Goal: Task Accomplishment & Management: Complete application form

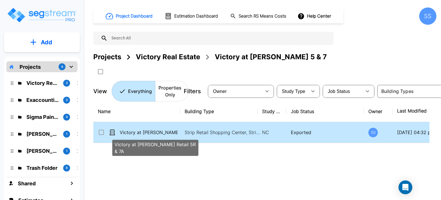
click at [161, 134] on p "Victory at [PERSON_NAME] Retail 5R & 7A" at bounding box center [149, 132] width 58 height 7
checkbox input "true"
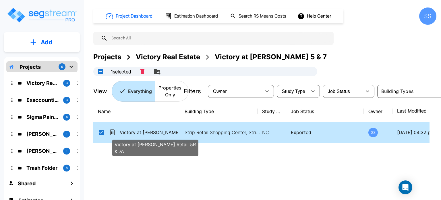
click at [161, 134] on p "Victory at [PERSON_NAME] Retail 5R & 7A" at bounding box center [149, 132] width 58 height 7
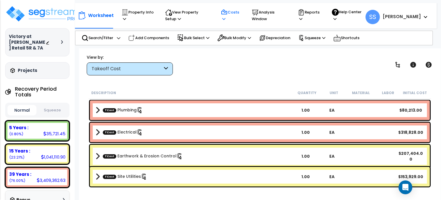
click at [241, 14] on p "Costs" at bounding box center [231, 15] width 20 height 13
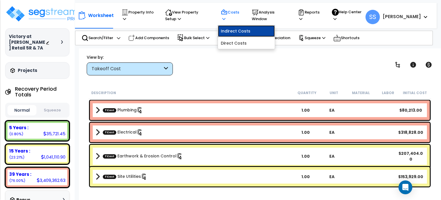
click at [248, 31] on link "Indirect Costs" at bounding box center [246, 30] width 57 height 11
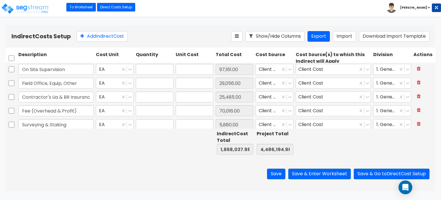
type input "1.00"
type input "97,161.00"
type input "1.00"
type input "29,056.00"
type input "1.00"
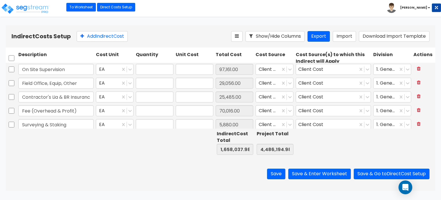
type input "25,485.00"
type input "1.00"
type input "70,016.00"
type input "1.00"
type input "5,880.00"
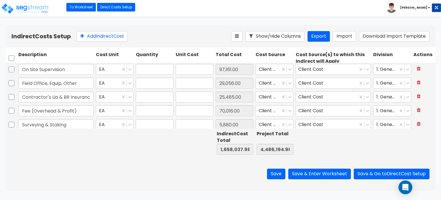
type input "1.00"
type input "5,000.00"
type input "1.00"
type input "42,974.00"
type input "1.00"
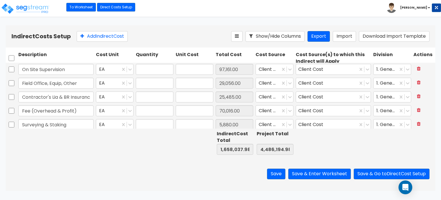
type input "7,597.00"
type input "1.00"
type input "15,100.00"
type input "1.00"
type input "39,578.00"
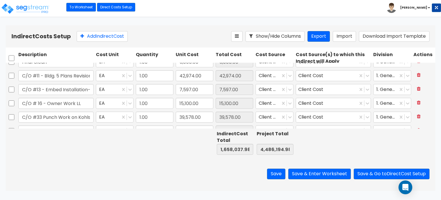
scroll to position [86, 0]
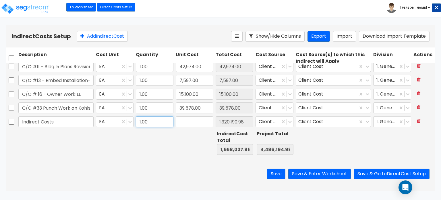
type input "1,320,190.98"
type input "0.00"
drag, startPoint x: 167, startPoint y: 121, endPoint x: 106, endPoint y: 121, distance: 60.9
click at [106, 121] on div "Indirect Costs EA 11,320,190.98 0.00 Client Cost Client Cost 1. General Require…" at bounding box center [221, 121] width 430 height 13
type input "1"
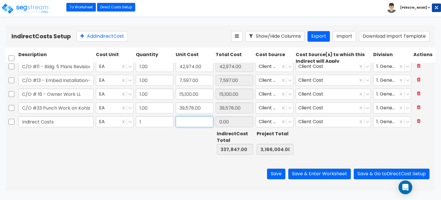
click at [180, 120] on input "text" at bounding box center [195, 121] width 38 height 11
type input "1,310,236.98"
click at [273, 175] on button "Save" at bounding box center [276, 173] width 18 height 11
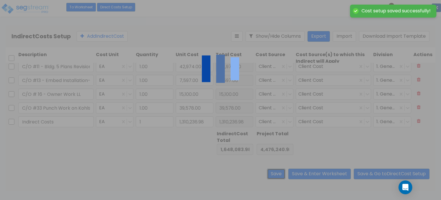
type input "1.00"
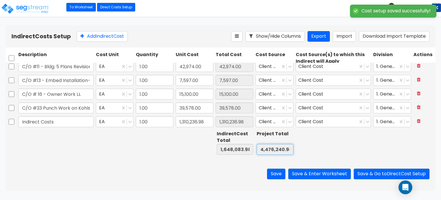
scroll to position [0, 1]
drag, startPoint x: 262, startPoint y: 150, endPoint x: 295, endPoint y: 151, distance: 33.0
click at [295, 151] on div "Indirect Cost Total 0.00 Project Total 0.00" at bounding box center [221, 142] width 430 height 29
type input "4,476,240.98"
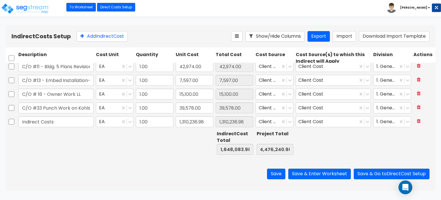
scroll to position [0, 0]
click at [334, 169] on button "Save & Enter Worksheet" at bounding box center [319, 173] width 63 height 11
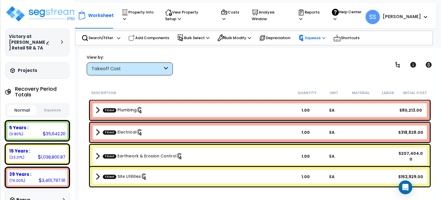
click at [322, 36] on p "Squeeze" at bounding box center [311, 38] width 27 height 6
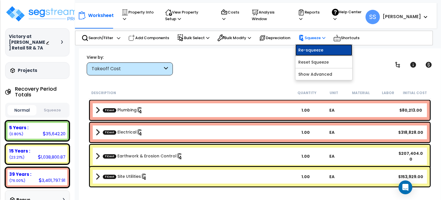
click at [320, 47] on link "Re-squeeze" at bounding box center [324, 49] width 57 height 11
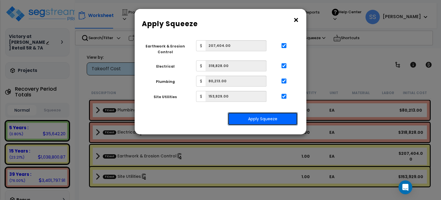
click at [280, 112] on button "Apply Squeeze" at bounding box center [263, 118] width 70 height 13
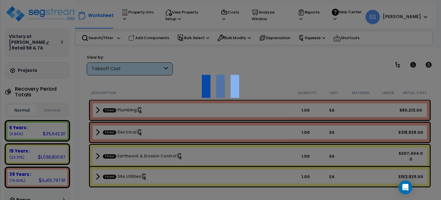
scroll to position [25, 0]
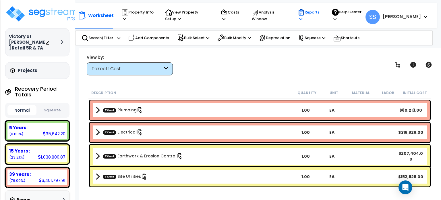
click at [321, 18] on p "Reports" at bounding box center [309, 15] width 23 height 13
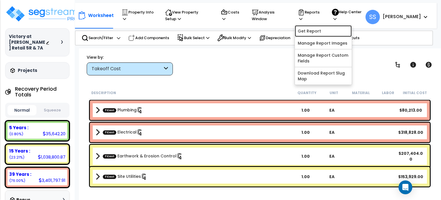
click at [326, 29] on link "Get Report" at bounding box center [323, 30] width 57 height 11
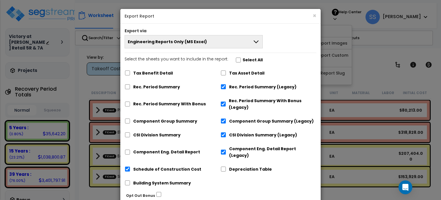
click at [249, 38] on button "Engineering Reports Only (MS Excel)" at bounding box center [194, 41] width 138 height 13
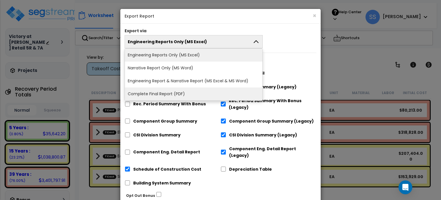
click at [192, 92] on li "Complete Final Report (PDF)" at bounding box center [194, 93] width 138 height 13
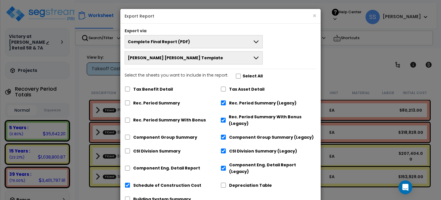
click at [243, 77] on label "Select All" at bounding box center [253, 76] width 20 height 7
click at [239, 77] on input "Select the sheets you want to include in the report: Select All" at bounding box center [239, 76] width 6 height 5
checkbox input "true"
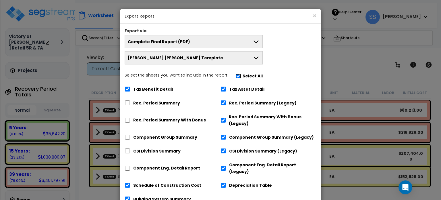
checkbox input "true"
click at [238, 76] on input "Select the sheets you want to include in the report: Select All" at bounding box center [239, 76] width 6 height 5
checkbox input "false"
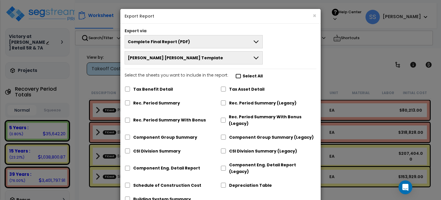
checkbox input "false"
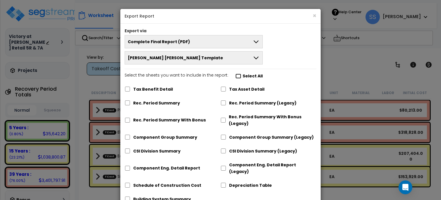
checkbox input "false"
click at [238, 76] on input "Select the sheets you want to include in the report: Select All" at bounding box center [239, 76] width 6 height 5
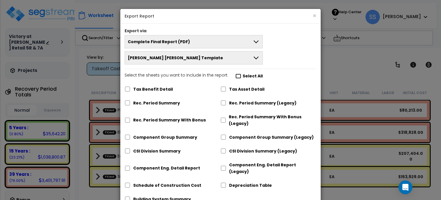
checkbox input "true"
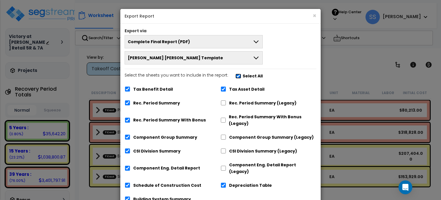
checkbox input "true"
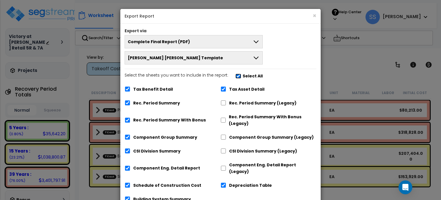
checkbox input "true"
click at [136, 88] on label "Tax Benefit Detail" at bounding box center [153, 89] width 40 height 7
click at [130, 88] on input "Tax Benefit Detail" at bounding box center [128, 88] width 6 height 5
checkbox input "false"
click at [172, 104] on label "Rec. Period Summary" at bounding box center [156, 103] width 47 height 7
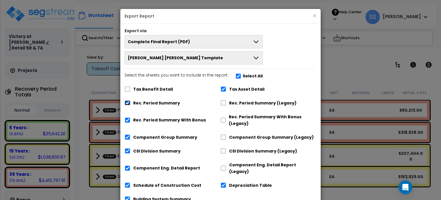
click at [130, 104] on input "Rec. Period Summary" at bounding box center [128, 102] width 6 height 5
checkbox input "false"
click at [162, 123] on label "Rec. Period Summary With Bonus" at bounding box center [169, 120] width 73 height 7
click at [130, 122] on input "Rec. Period Summary With Bonus" at bounding box center [128, 119] width 6 height 5
checkbox input "false"
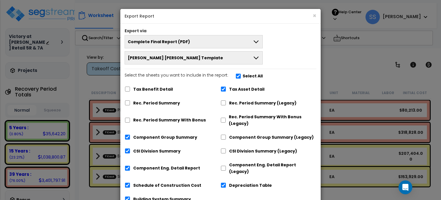
click at [241, 103] on label "Rec. Period Summary (Legacy)" at bounding box center [262, 103] width 67 height 7
click at [226, 103] on input "Rec. Period Summary (Legacy)" at bounding box center [224, 102] width 6 height 5
checkbox input "true"
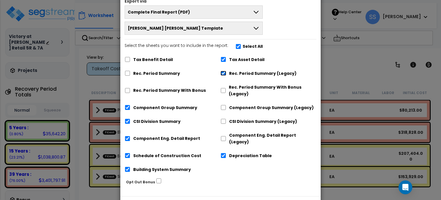
scroll to position [46, 0]
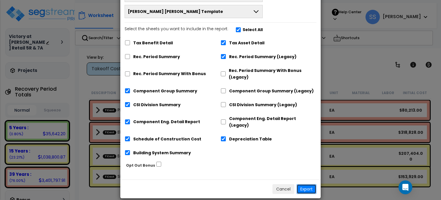
click at [310, 184] on button "Export" at bounding box center [307, 189] width 20 height 10
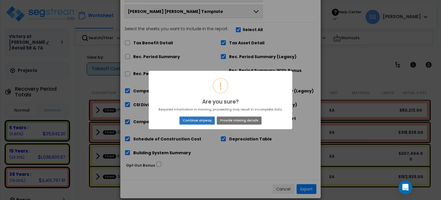
click at [193, 122] on button "Continue anyway" at bounding box center [197, 120] width 35 height 8
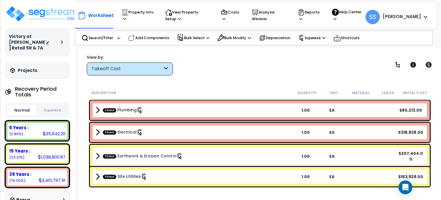
drag, startPoint x: 236, startPoint y: 77, endPoint x: 234, endPoint y: 72, distance: 5.4
click at [236, 74] on div "Worksheet Property Info Property Setup Add Property Unit Template property Clon…" at bounding box center [260, 148] width 362 height 200
click at [27, 18] on img at bounding box center [42, 13] width 75 height 17
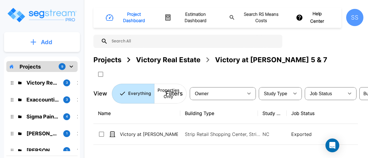
click at [41, 38] on p "Add" at bounding box center [46, 42] width 11 height 9
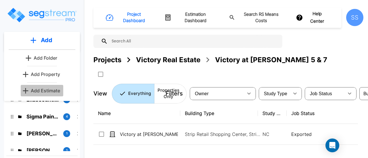
click at [51, 92] on p "Add Estimate" at bounding box center [45, 90] width 29 height 7
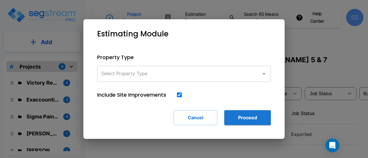
click at [113, 71] on div "Select Property Type Select Property Type" at bounding box center [183, 74] width 173 height 16
click at [141, 70] on div "Select Property Type Select Property Type" at bounding box center [183, 74] width 173 height 16
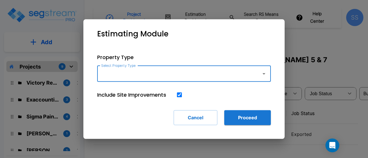
click at [177, 67] on div "Select Property Type" at bounding box center [183, 74] width 173 height 16
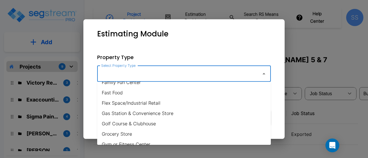
scroll to position [115, 0]
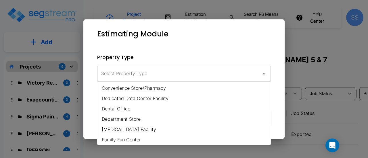
drag, startPoint x: 337, startPoint y: 46, endPoint x: 263, endPoint y: 1, distance: 86.6
click at [337, 47] on div at bounding box center [184, 79] width 368 height 158
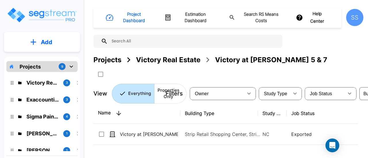
click at [43, 35] on button "Add" at bounding box center [42, 42] width 76 height 17
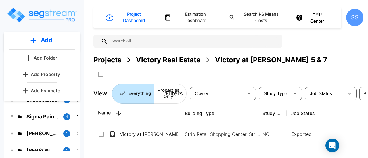
click at [45, 89] on p "Add Estimate" at bounding box center [45, 90] width 29 height 7
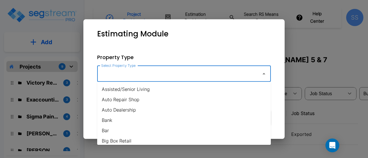
click at [134, 73] on input "Select Property Type" at bounding box center [178, 73] width 156 height 11
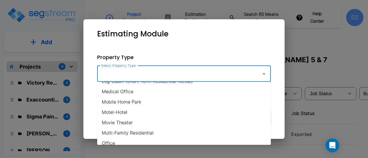
scroll to position [316, 0]
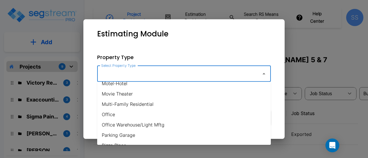
click at [140, 111] on li "Office" at bounding box center [183, 114] width 173 height 10
type input "Office"
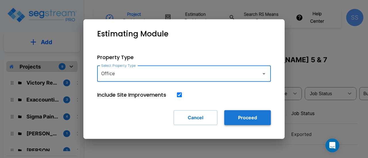
click at [256, 118] on button "Proceed" at bounding box center [247, 117] width 47 height 15
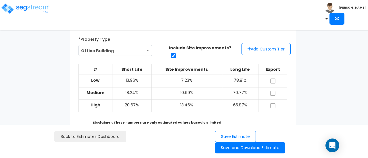
scroll to position [57, 0]
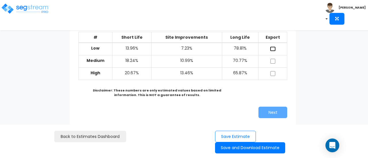
click at [273, 48] on input "checkbox" at bounding box center [273, 49] width 6 height 5
checkbox input "true"
click at [271, 62] on input "checkbox" at bounding box center [273, 61] width 6 height 5
checkbox input "true"
click at [271, 74] on input "checkbox" at bounding box center [273, 73] width 6 height 5
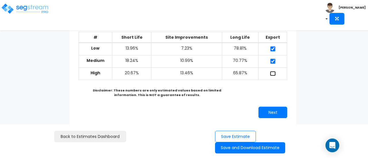
checkbox input "true"
click at [276, 115] on button "Next" at bounding box center [272, 112] width 29 height 11
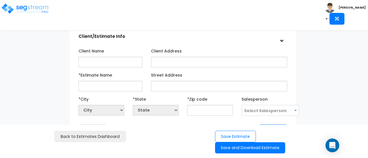
scroll to position [29, 0]
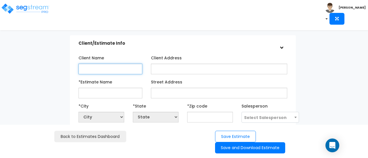
click at [116, 70] on input "Client Name" at bounding box center [110, 69] width 64 height 11
click at [95, 69] on input "Client Name" at bounding box center [110, 69] width 64 height 11
type input "2B Investments"
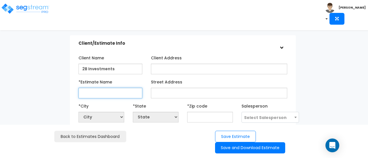
click at [88, 92] on input "*Estimate Name" at bounding box center [110, 93] width 64 height 11
type input "Ryde STudio on 11th"
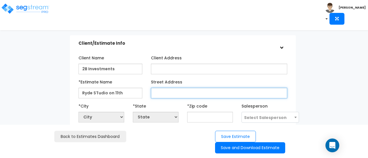
click at [162, 89] on input "Street Address" at bounding box center [219, 93] width 136 height 11
paste input "[STREET_ADDRESS]"
drag, startPoint x: 231, startPoint y: 93, endPoint x: 181, endPoint y: 93, distance: 49.7
click at [181, 93] on input "[STREET_ADDRESS]" at bounding box center [219, 93] width 136 height 11
type input "[STREET_ADDRESS]"
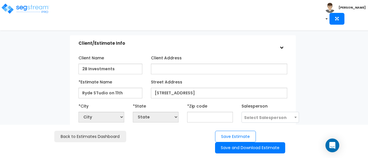
drag, startPoint x: 200, startPoint y: 123, endPoint x: 201, endPoint y: 120, distance: 3.4
click at [200, 122] on div "Client Name 2B Investments Client Address *Estimate Name" at bounding box center [182, 98] width 209 height 90
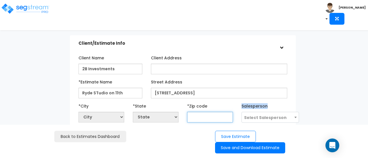
click at [201, 120] on input "text" at bounding box center [210, 117] width 46 height 11
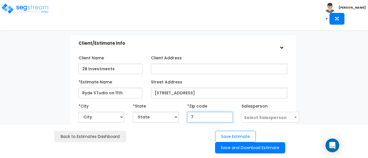
type input "77"
select select "LA"
type input "77008"
select select "[GEOGRAPHIC_DATA]"
type input "77008"
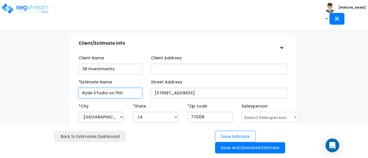
click at [98, 93] on input "Ryde STudio on 11th" at bounding box center [110, 93] width 64 height 11
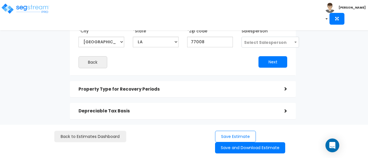
scroll to position [86, 0]
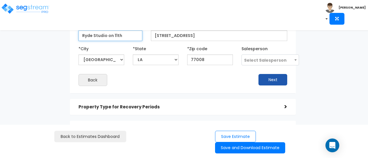
type input "Ryde Studio on 11th"
click at [261, 80] on button "Next" at bounding box center [272, 79] width 29 height 11
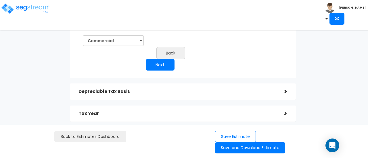
scroll to position [28, 0]
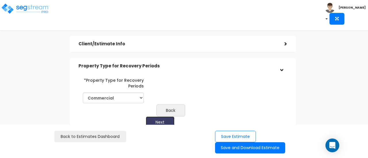
click at [161, 120] on button "Next" at bounding box center [160, 122] width 29 height 11
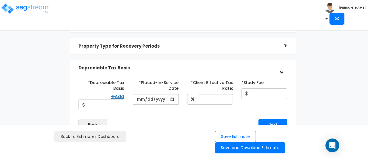
scroll to position [57, 0]
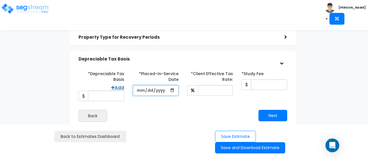
click at [140, 92] on input "date" at bounding box center [156, 90] width 46 height 11
type input "[DATE]"
click at [112, 94] on input "*Depreciable Tax Basis" at bounding box center [106, 96] width 36 height 11
drag, startPoint x: 99, startPoint y: 97, endPoint x: 102, endPoint y: 97, distance: 3.7
click at [99, 97] on input "*Depreciable Tax Basis" at bounding box center [106, 96] width 36 height 11
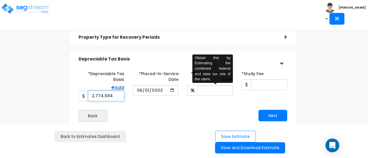
type input "2,774,584"
click at [202, 88] on input "*Client Effective Tax Rate:" at bounding box center [215, 90] width 35 height 11
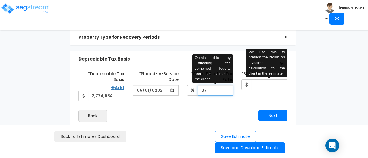
type input "37"
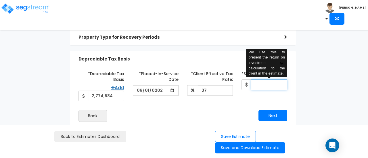
click at [273, 81] on input "*Study Fee" at bounding box center [269, 85] width 36 height 11
type input "1"
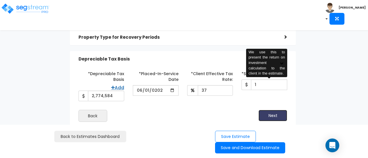
click at [271, 115] on button "Next" at bounding box center [272, 115] width 29 height 11
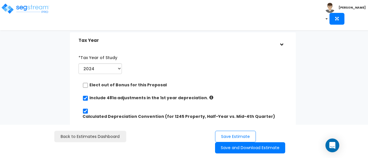
scroll to position [143, 0]
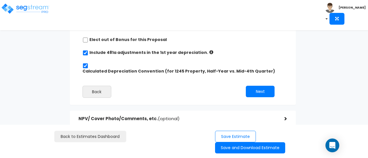
click at [134, 53] on label "Include 481a adjustments in the 1st year depreciation." at bounding box center [148, 53] width 119 height 6
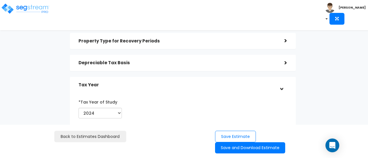
scroll to position [115, 0]
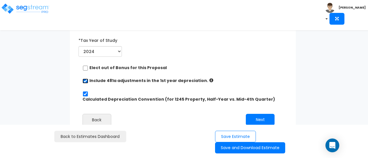
click at [85, 82] on input "checkbox" at bounding box center [85, 81] width 6 height 5
checkbox input "false"
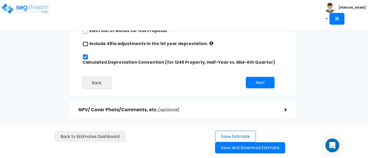
scroll to position [153, 0]
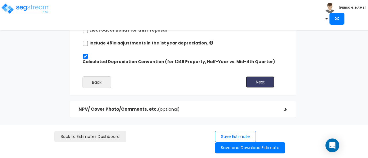
click at [271, 76] on button "Next" at bounding box center [260, 81] width 29 height 11
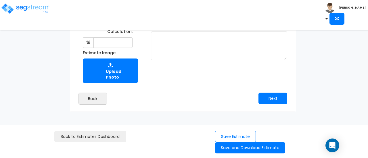
scroll to position [151, 0]
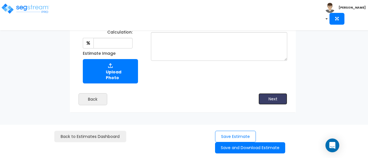
click at [263, 93] on button "Next" at bounding box center [272, 98] width 29 height 11
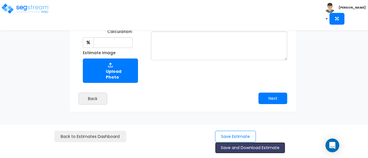
click at [245, 148] on button "Save and Download Estimate" at bounding box center [250, 147] width 70 height 11
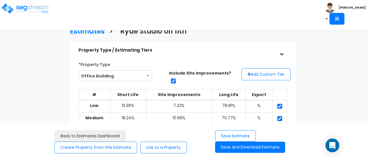
click at [329, 41] on div "Estimates > Ryde Studio on 11th Property Type / Estimating Tiers > *Property Ty…" at bounding box center [182, 161] width 299 height 344
click at [298, 18] on nav "Toggle navigation [PERSON_NAME]" at bounding box center [184, 15] width 368 height 30
